Goal: Check status: Check status

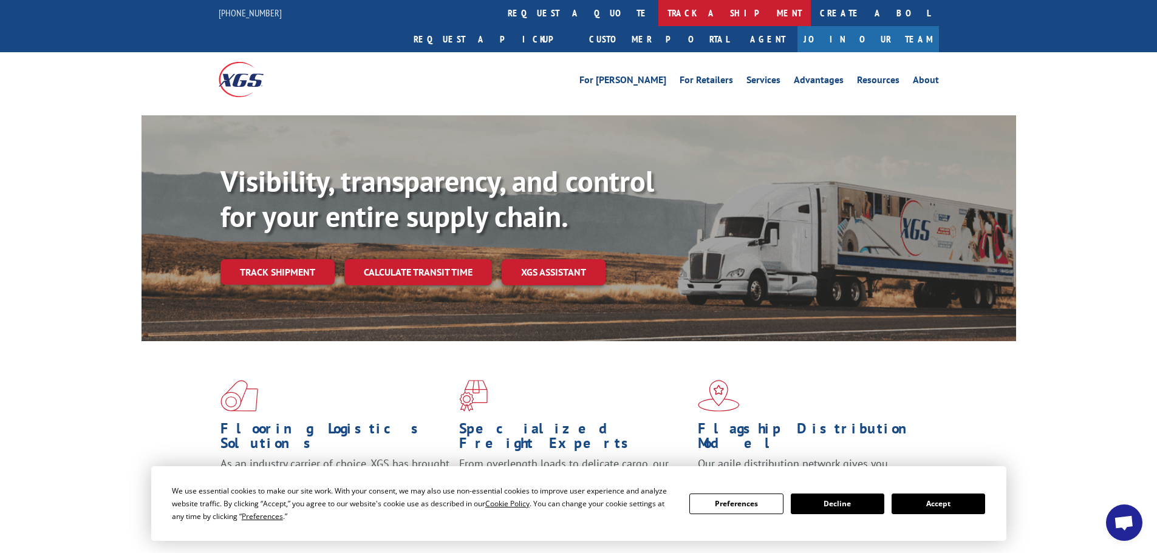
click at [658, 12] on link "track a shipment" at bounding box center [734, 13] width 152 height 26
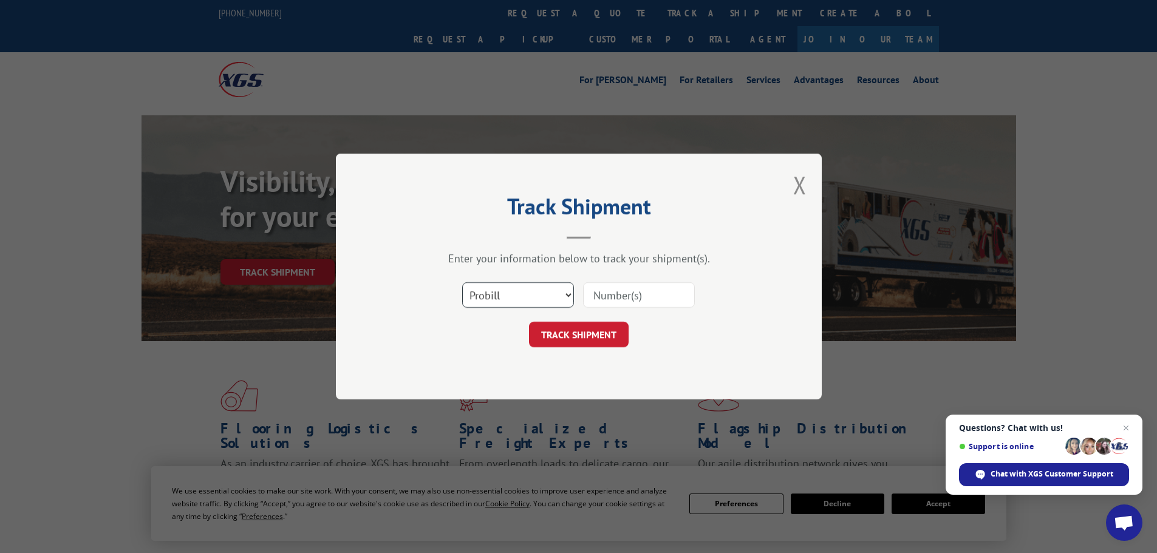
click at [562, 294] on select "Select category... Probill BOL PO" at bounding box center [518, 295] width 112 height 26
select select "bol"
click at [462, 282] on select "Select category... Probill BOL PO" at bounding box center [518, 295] width 112 height 26
click at [616, 294] on input at bounding box center [639, 295] width 112 height 26
type input "17169384"
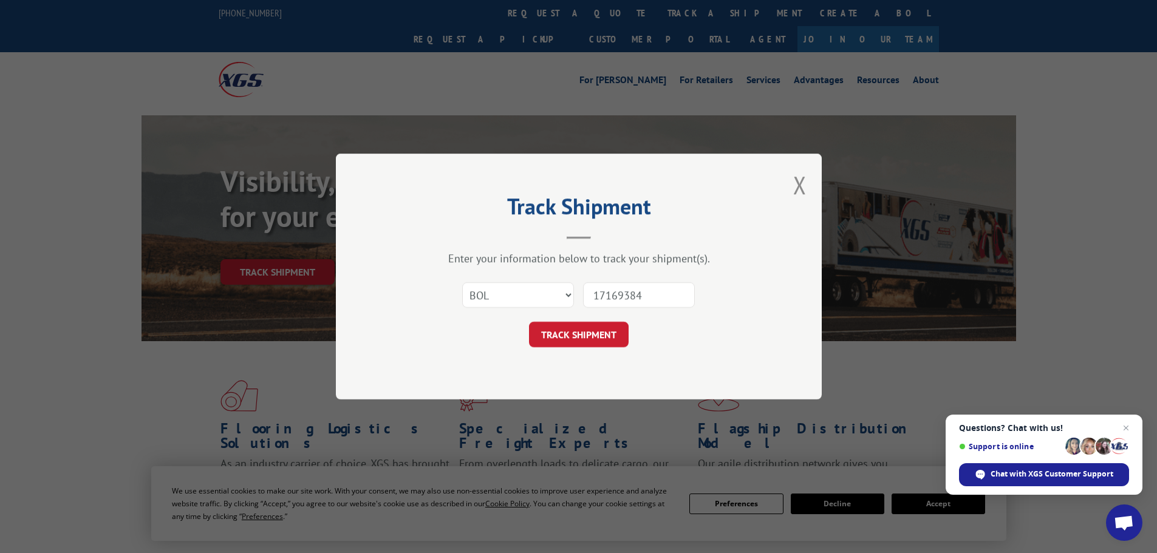
click at [529, 322] on button "TRACK SHIPMENT" at bounding box center [579, 335] width 100 height 26
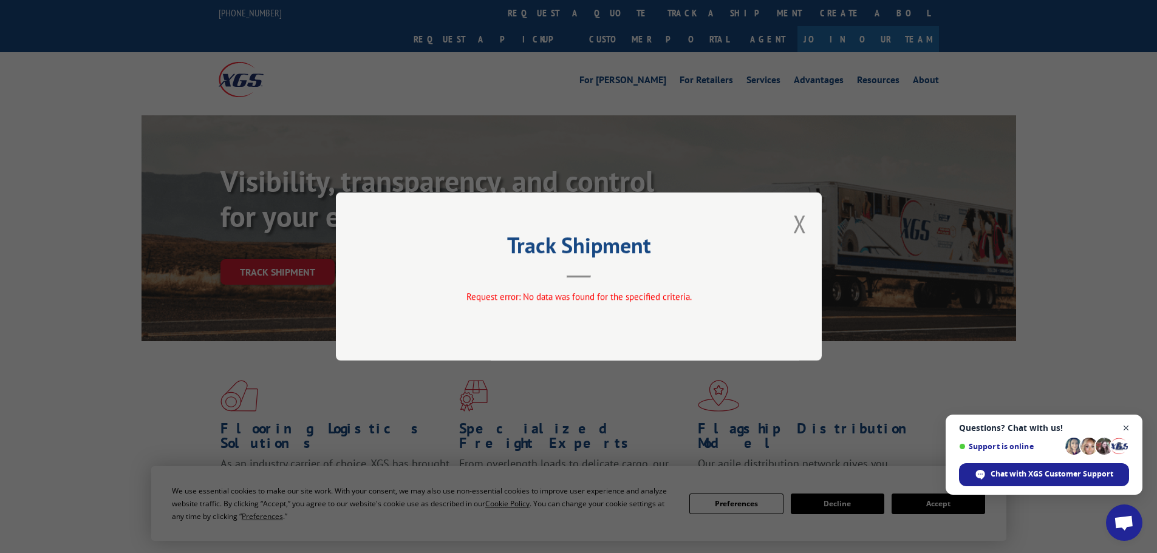
click at [1128, 427] on span "Close chat" at bounding box center [1125, 428] width 15 height 15
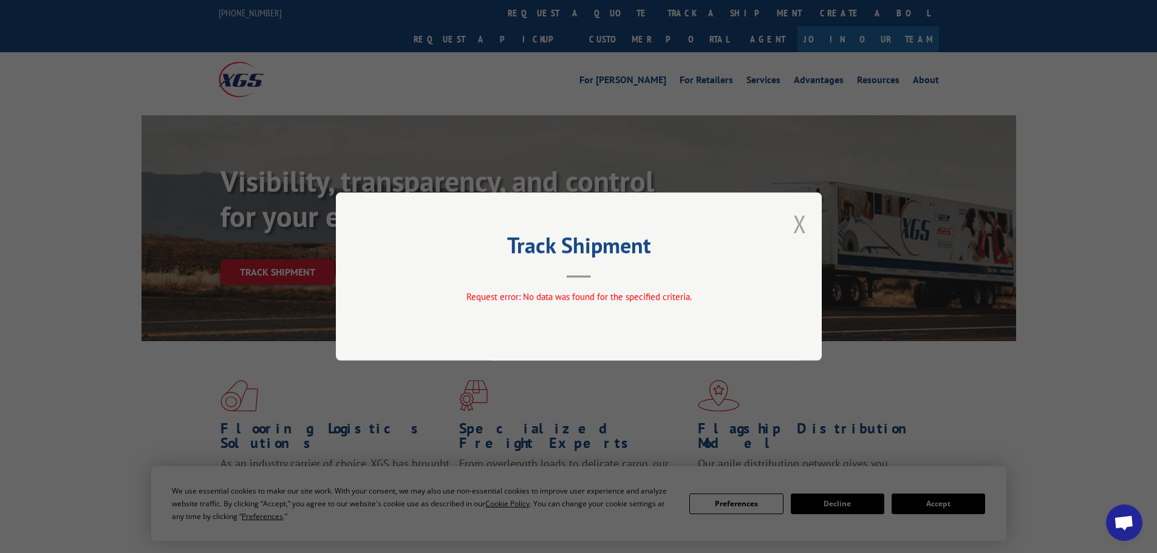
click at [800, 228] on button "Close modal" at bounding box center [799, 224] width 13 height 32
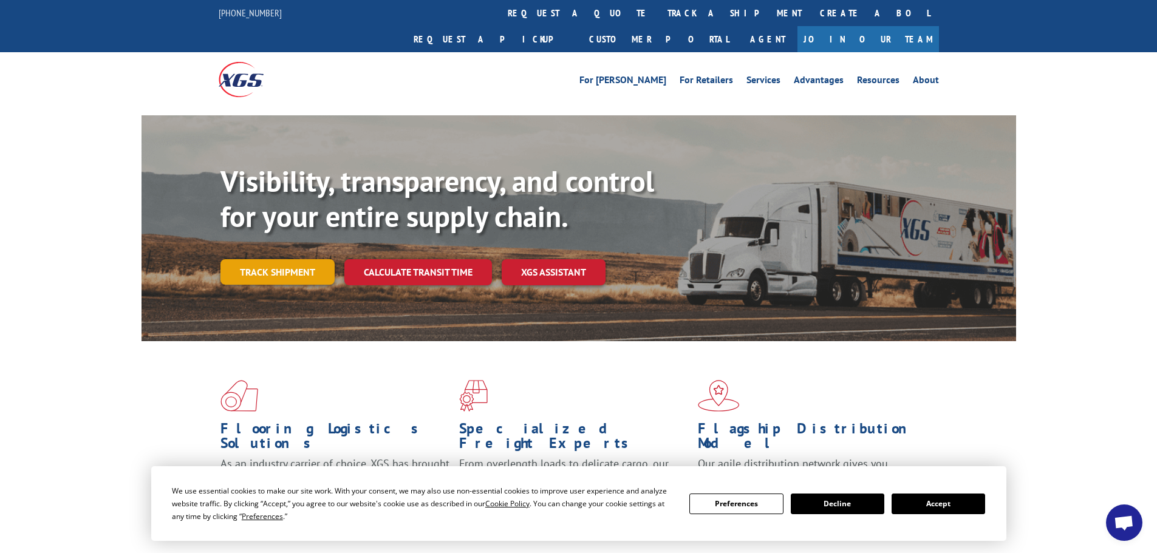
click at [256, 259] on link "Track shipment" at bounding box center [277, 272] width 114 height 26
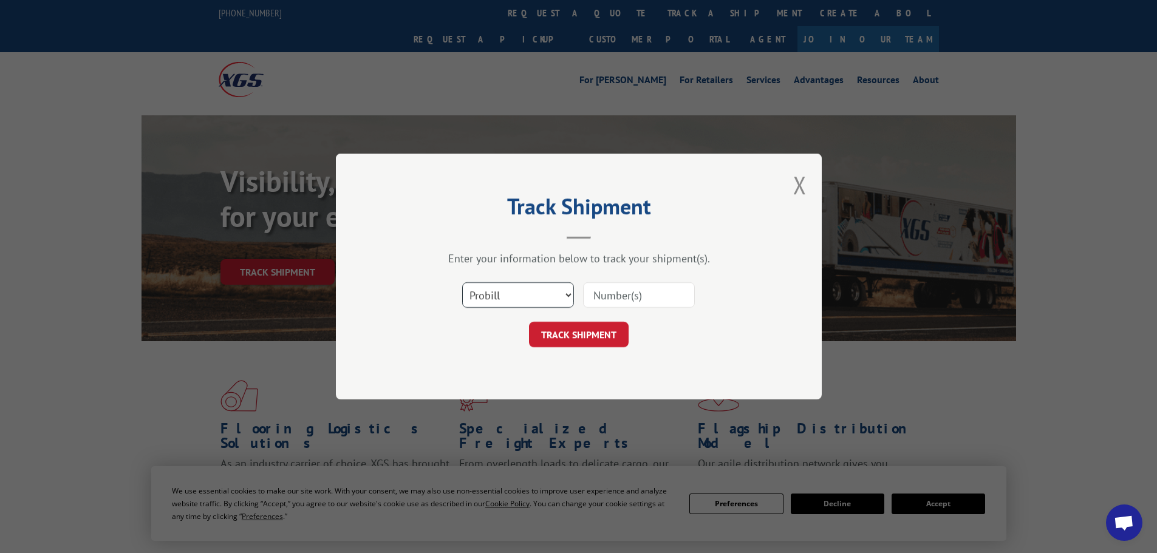
click at [487, 295] on select "Select category... Probill BOL PO" at bounding box center [518, 295] width 112 height 26
click at [486, 293] on select "Select category... Probill BOL PO" at bounding box center [518, 295] width 112 height 26
drag, startPoint x: 609, startPoint y: 290, endPoint x: 597, endPoint y: 287, distance: 12.5
click at [602, 289] on input at bounding box center [639, 295] width 112 height 26
type input "1"
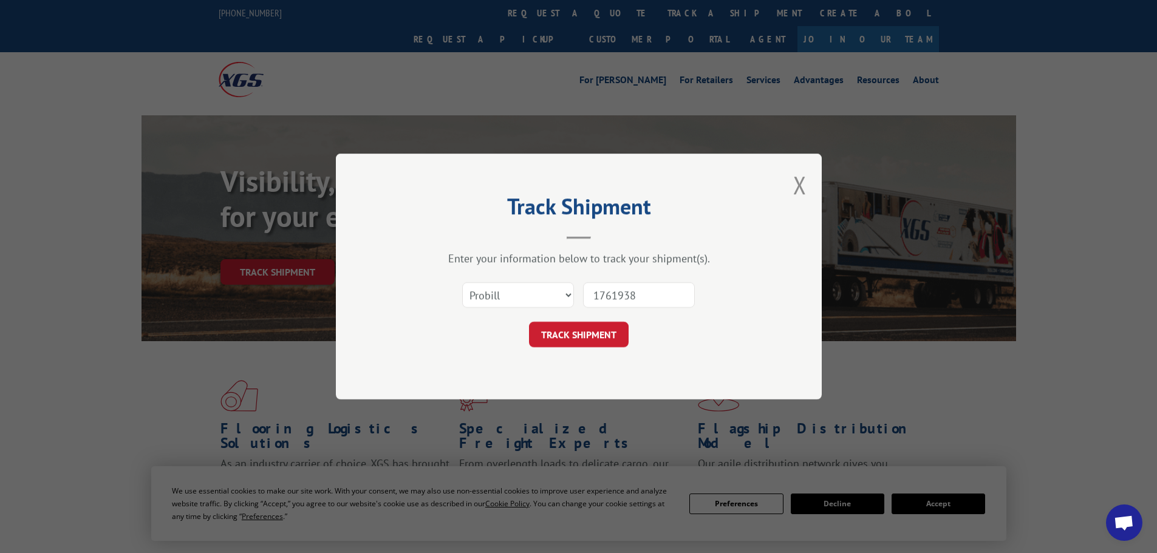
type input "17619384"
click button "TRACK SHIPMENT" at bounding box center [579, 335] width 100 height 26
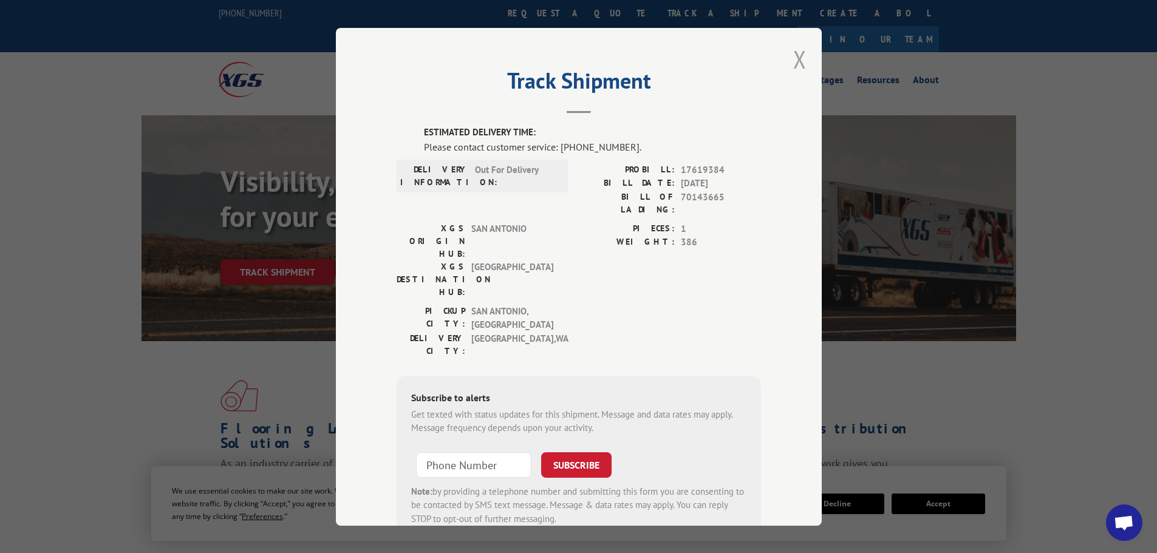
click at [794, 56] on button "Close modal" at bounding box center [799, 59] width 13 height 32
